Goal: Transaction & Acquisition: Subscribe to service/newsletter

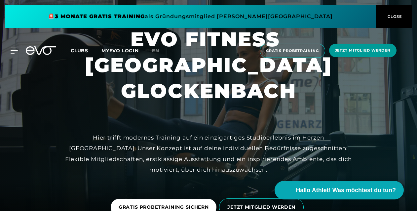
click at [350, 50] on span "Jetzt Mitglied werden" at bounding box center [363, 51] width 56 height 6
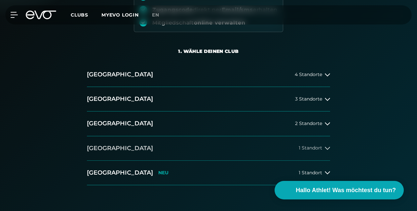
scroll to position [109, 0]
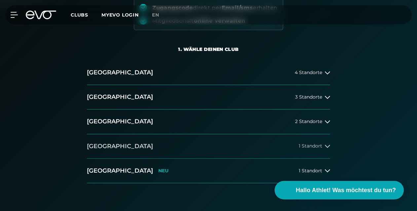
click at [93, 145] on h2 "[GEOGRAPHIC_DATA]" at bounding box center [120, 146] width 66 height 8
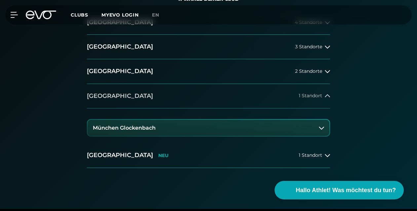
scroll to position [166, 0]
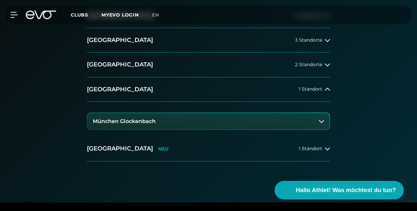
click at [115, 121] on h3 "München Glockenbach" at bounding box center [124, 121] width 63 height 6
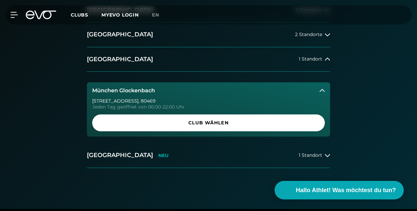
scroll to position [199, 0]
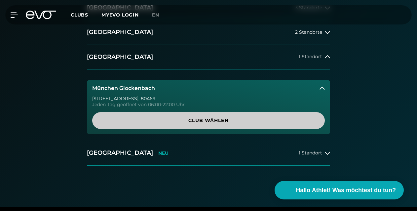
click at [130, 120] on span "Club wählen" at bounding box center [208, 120] width 217 height 7
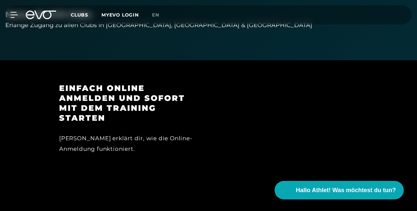
scroll to position [855, 0]
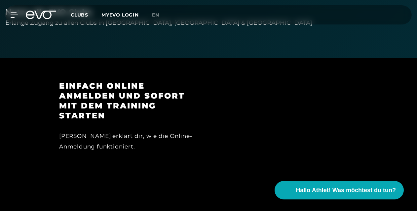
click at [84, 14] on span "Clubs" at bounding box center [80, 15] width 18 height 6
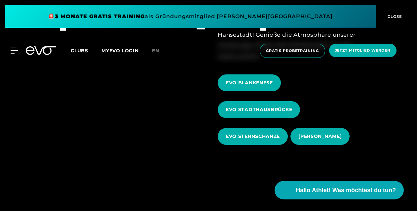
scroll to position [207, 0]
